Goal: Navigation & Orientation: Find specific page/section

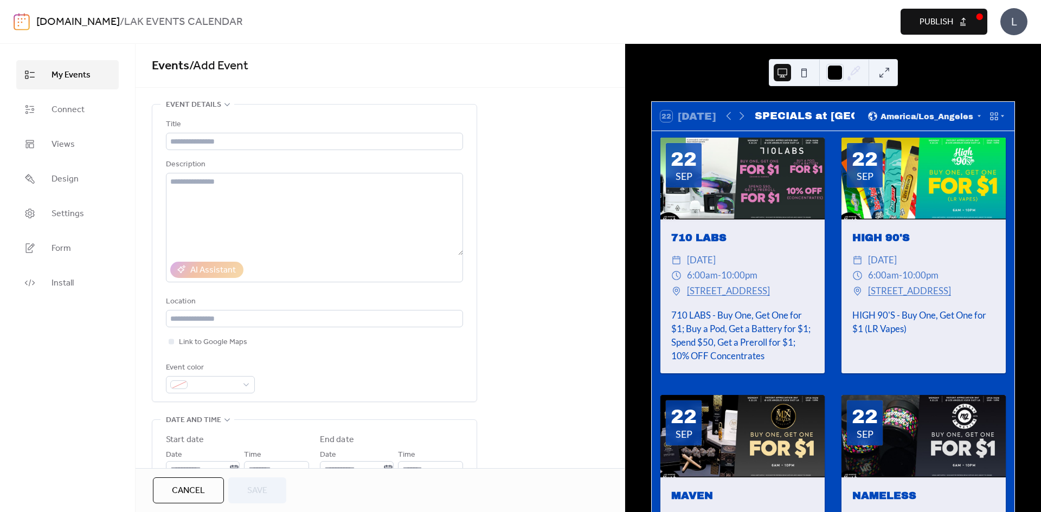
click at [73, 81] on span "My Events" at bounding box center [71, 75] width 39 height 13
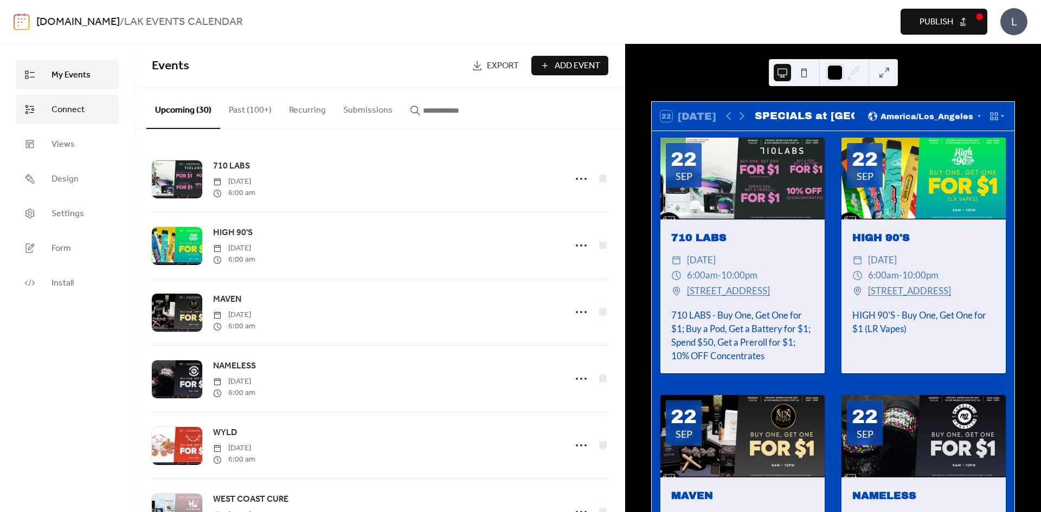
click at [76, 113] on span "Connect" at bounding box center [68, 110] width 33 height 13
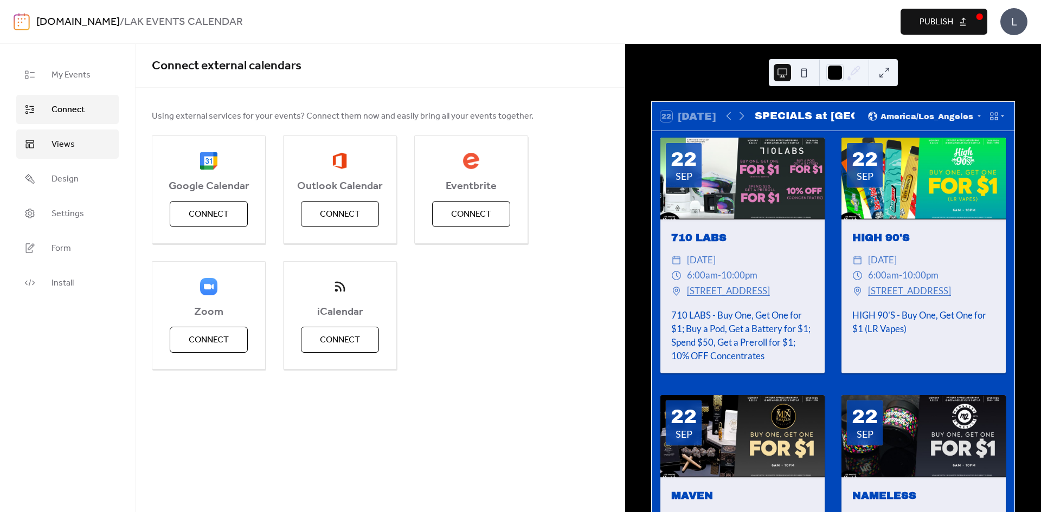
click at [65, 158] on link "Views" at bounding box center [67, 144] width 102 height 29
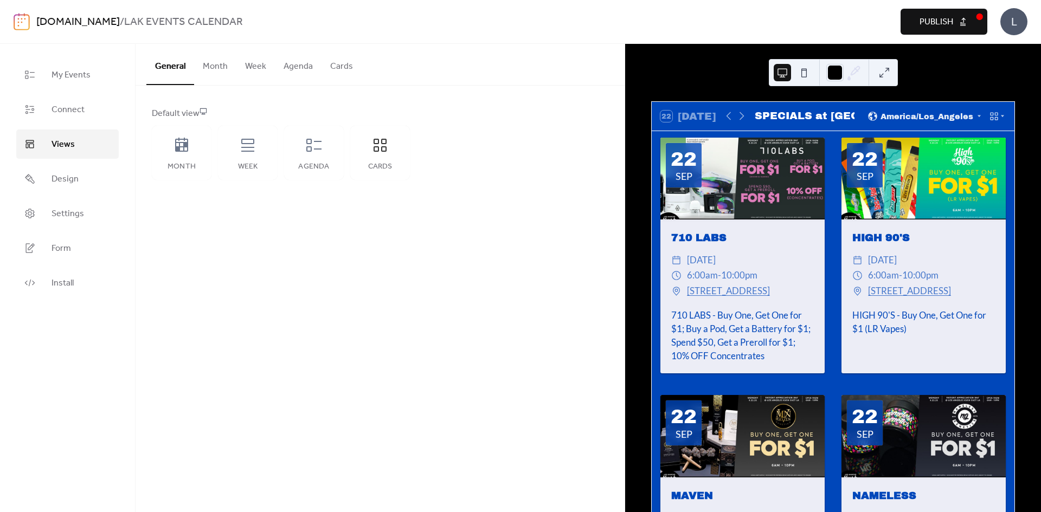
click at [939, 20] on span "Publish" at bounding box center [937, 22] width 34 height 13
click at [81, 79] on span "My Events" at bounding box center [71, 75] width 39 height 13
